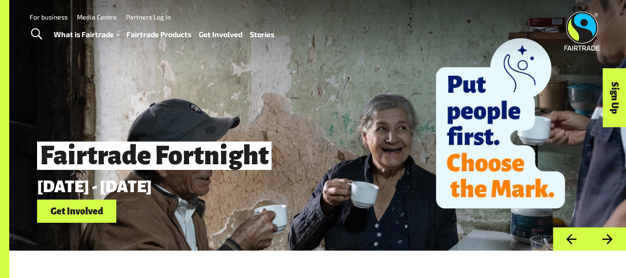
click at [153, 30] on link "Fairtrade Products" at bounding box center [159, 34] width 65 height 13
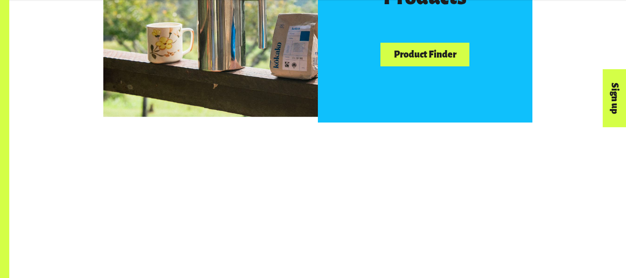
scroll to position [612, 0]
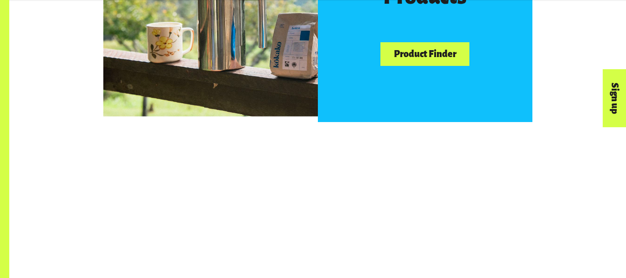
click at [405, 51] on link "Product Finder" at bounding box center [424, 54] width 89 height 24
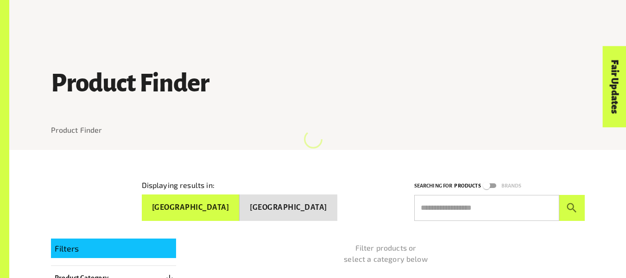
scroll to position [107, 0]
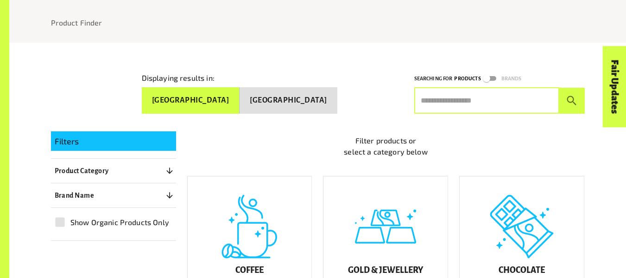
click at [438, 96] on input "text" at bounding box center [486, 101] width 145 height 26
type input "****"
click at [559, 88] on button "submit" at bounding box center [571, 101] width 25 height 26
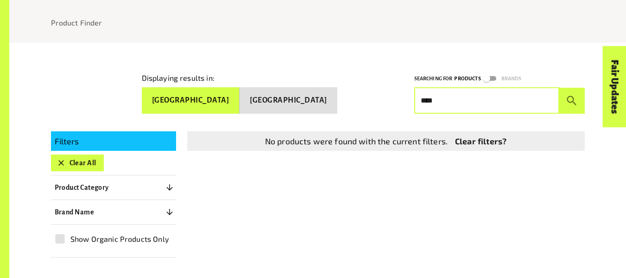
click at [458, 97] on input "****" at bounding box center [486, 101] width 145 height 26
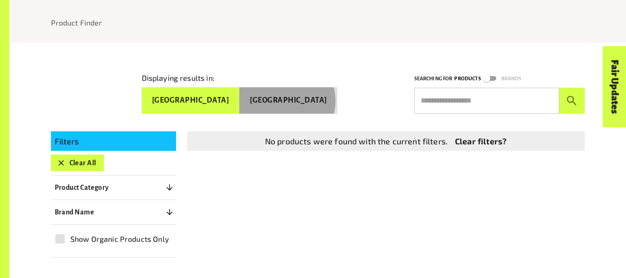
click at [317, 99] on button "[GEOGRAPHIC_DATA]" at bounding box center [289, 100] width 98 height 26
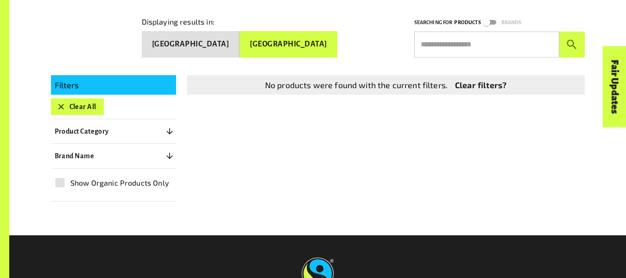
scroll to position [182, 0]
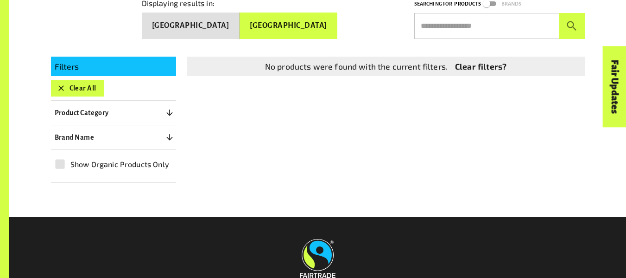
click at [146, 120] on div "Filters Clear All Product Category 0 ​ Coffee Gold & Jewellery Chocolate Juices…" at bounding box center [113, 120] width 125 height 126
click at [158, 112] on button "Product Category 0" at bounding box center [113, 112] width 125 height 17
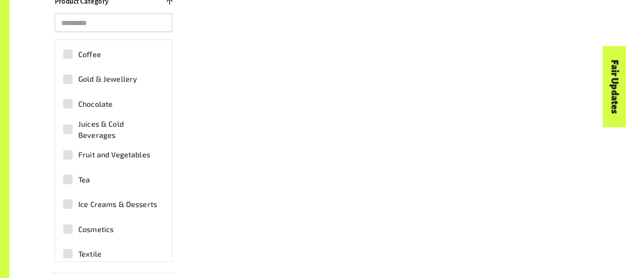
scroll to position [36, 0]
